Goal: Check status

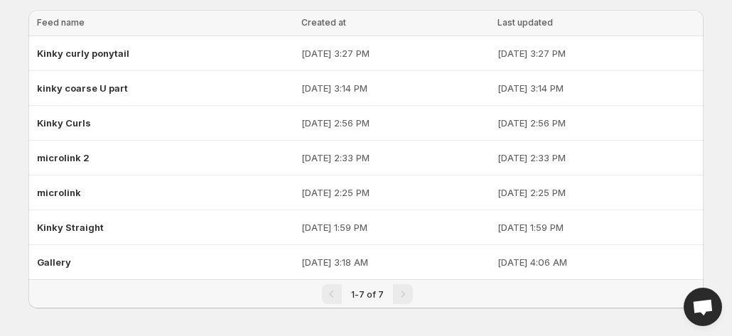
scroll to position [48, 0]
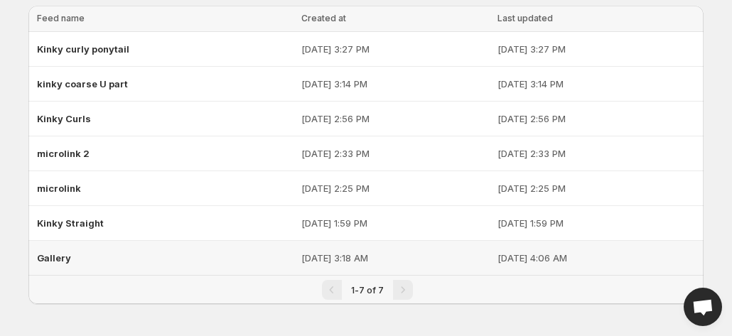
click at [308, 248] on td "[DATE] 3:18 AM" at bounding box center [395, 258] width 196 height 35
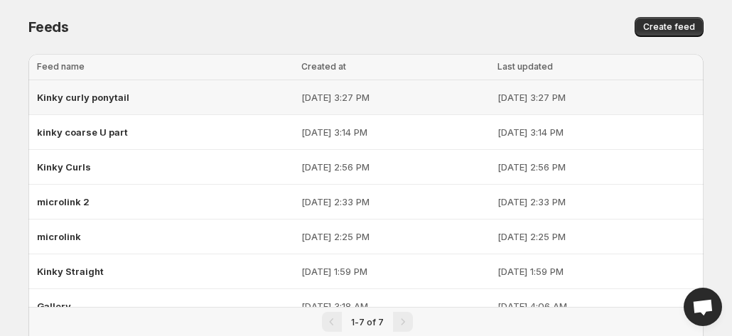
click at [127, 109] on div "Kinky curly ponytail" at bounding box center [165, 98] width 256 height 26
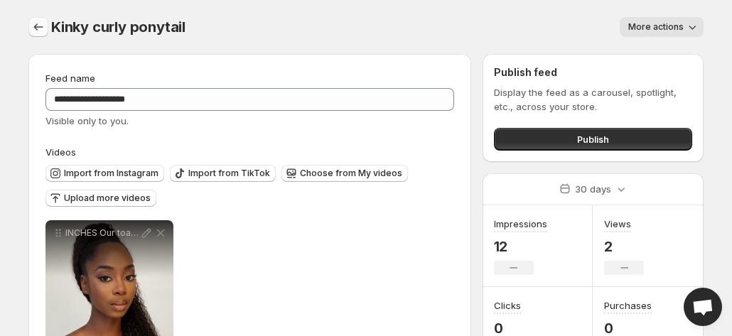
click at [35, 24] on icon "Settings" at bounding box center [38, 27] width 14 height 14
